Goal: Book appointment/travel/reservation

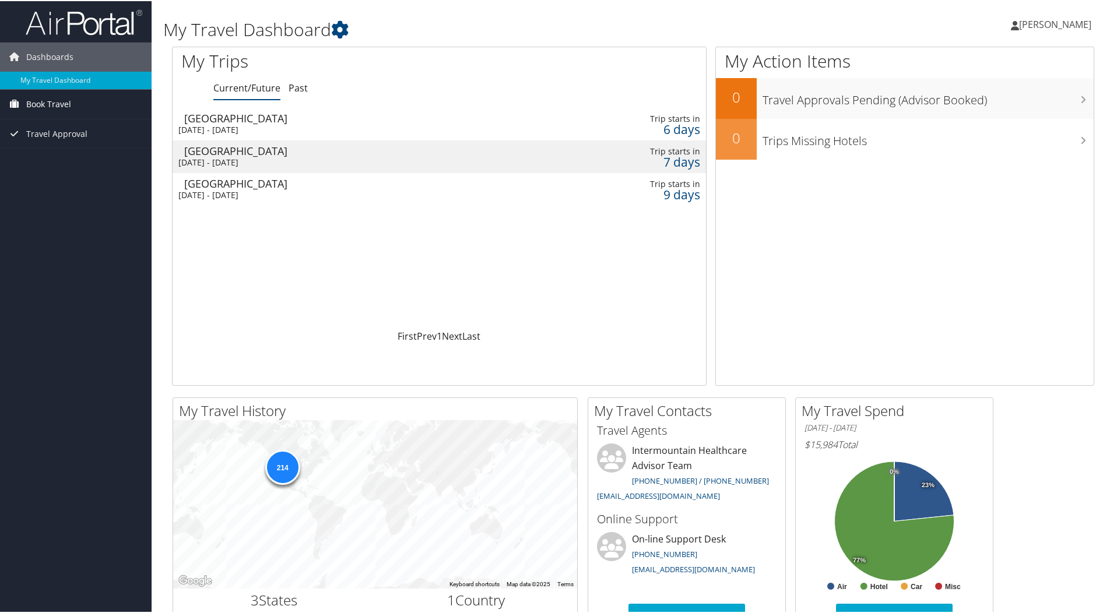
click at [68, 103] on span "Book Travel" at bounding box center [48, 103] width 45 height 29
click at [78, 139] on link "Book/Manage Online Trips" at bounding box center [76, 143] width 152 height 17
click at [67, 146] on link "Book/Manage Online Trips" at bounding box center [76, 143] width 152 height 17
